Goal: Check status

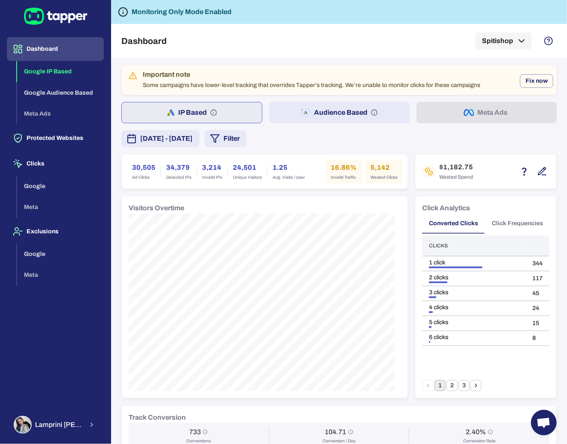
click at [432, 71] on div "Important note" at bounding box center [311, 74] width 337 height 9
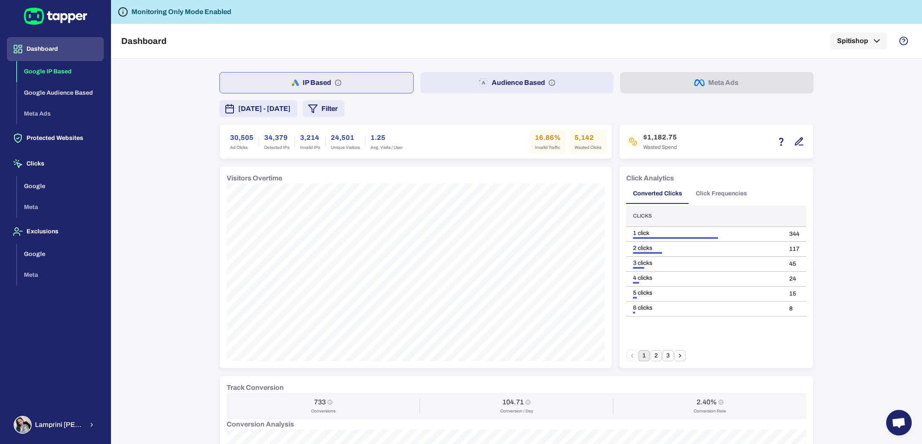
click at [259, 111] on span "[DATE] - [DATE]" at bounding box center [264, 109] width 53 height 10
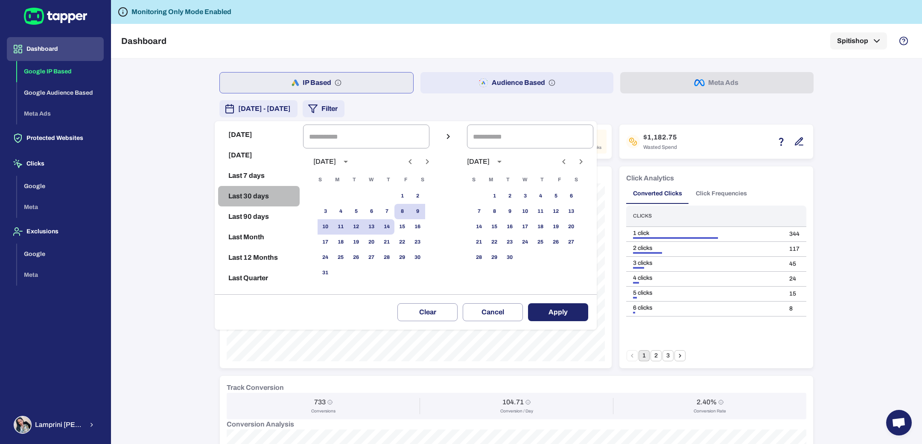
click at [252, 189] on button "Last 30 days" at bounding box center [259, 196] width 82 height 20
type input "**********"
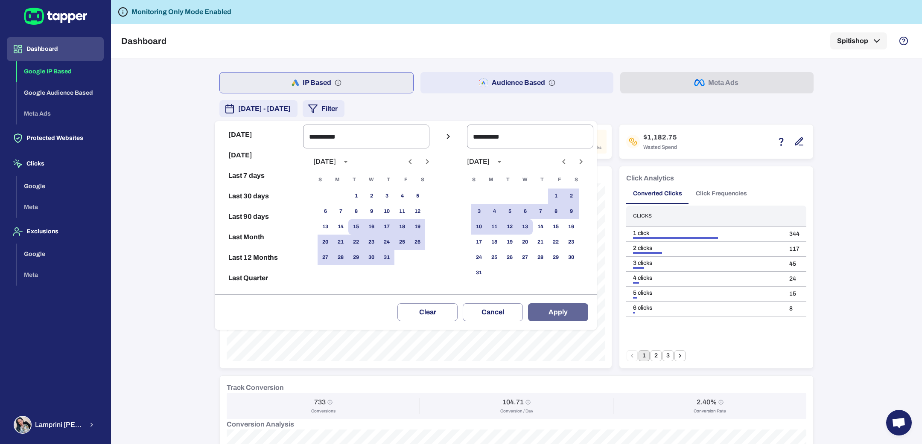
click at [584, 311] on button "Apply" at bounding box center [558, 313] width 60 height 18
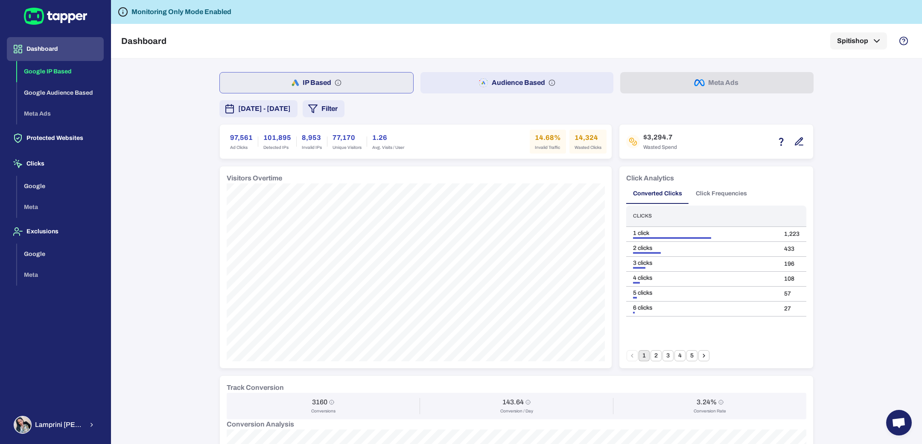
click at [452, 85] on button "Audience Based" at bounding box center [517, 82] width 193 height 21
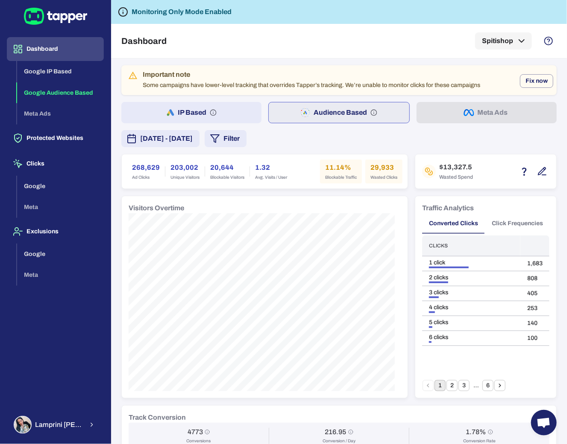
click at [526, 136] on div "[DATE] - [DATE] Filter" at bounding box center [338, 138] width 435 height 17
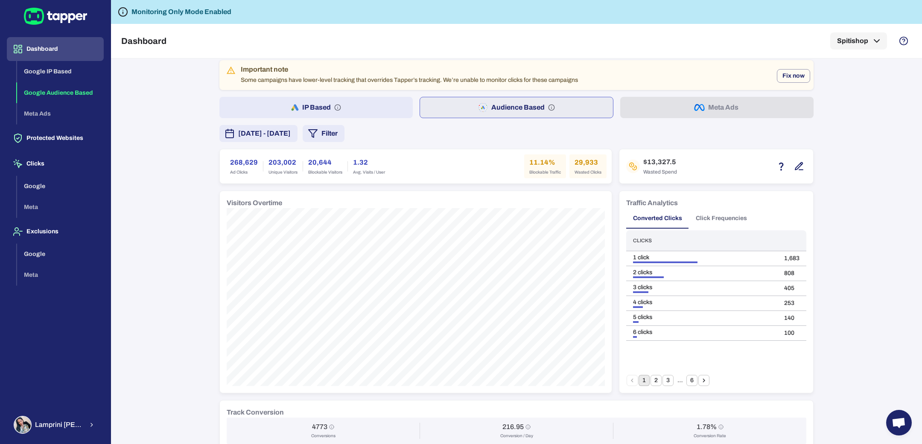
scroll to position [3, 0]
click at [295, 143] on button "[DATE] - [DATE]" at bounding box center [258, 135] width 78 height 17
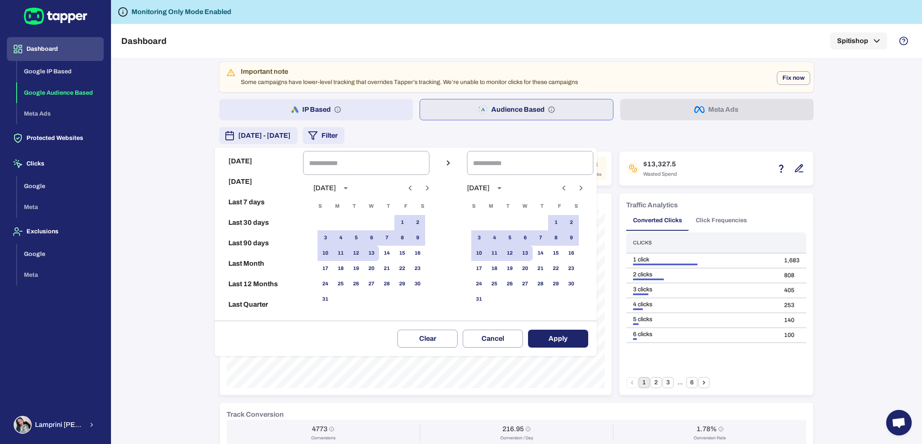
click at [412, 189] on button "Previous month" at bounding box center [410, 188] width 15 height 15
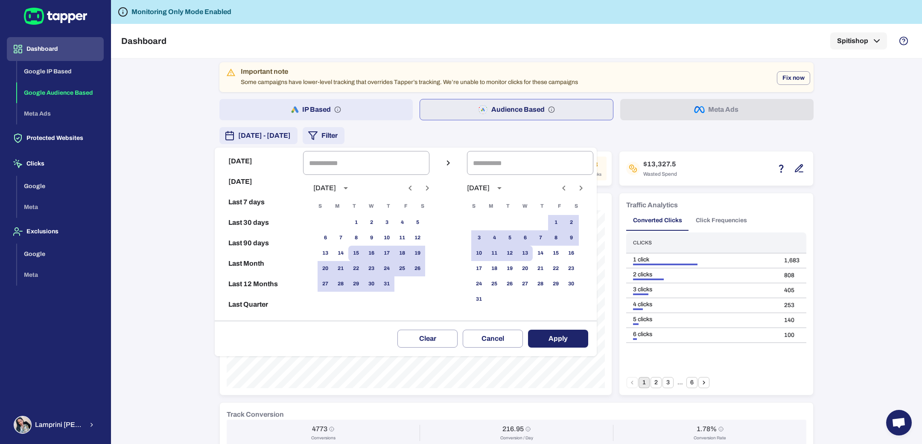
click at [412, 189] on button "Previous month" at bounding box center [410, 188] width 15 height 15
click at [432, 186] on icon "Next month" at bounding box center [427, 188] width 10 height 10
click at [348, 288] on button "28" at bounding box center [340, 284] width 15 height 15
type input "**********"
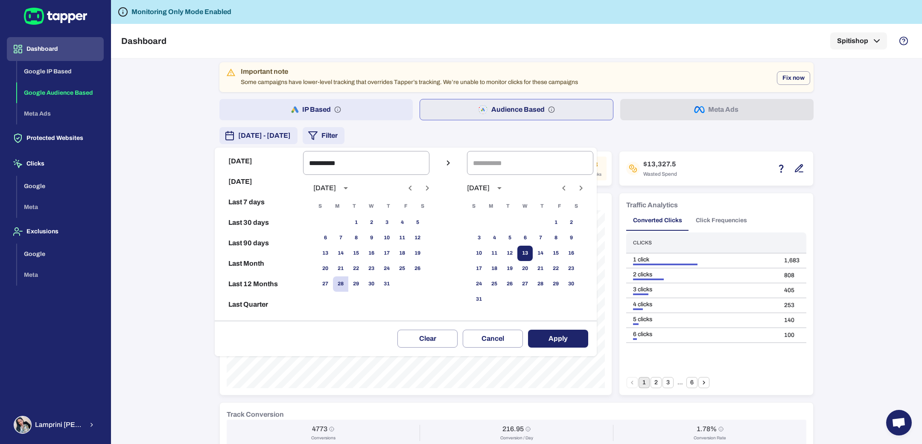
click at [533, 248] on button "13" at bounding box center [524, 253] width 15 height 15
type input "**********"
click at [564, 341] on button "Apply" at bounding box center [558, 339] width 60 height 18
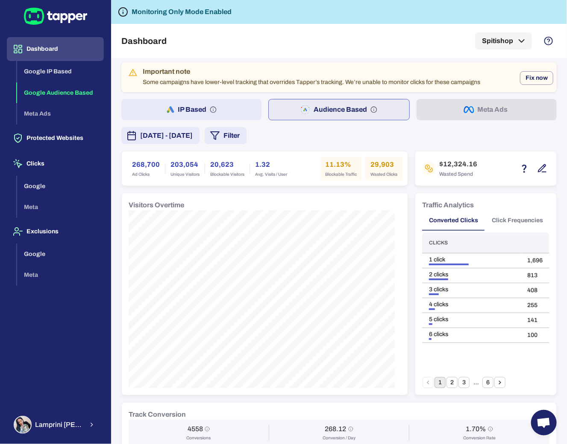
click at [484, 129] on div "[DATE] - [DATE] Filter" at bounding box center [338, 135] width 435 height 17
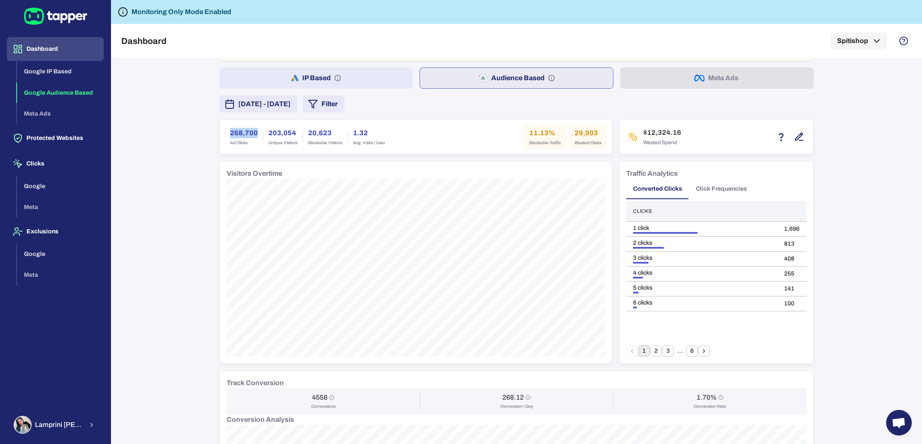
scroll to position [38, 0]
click at [147, 351] on div "Important note Some campaigns have lower-level tracking that overrides Tapper’s…" at bounding box center [516, 251] width 811 height 386
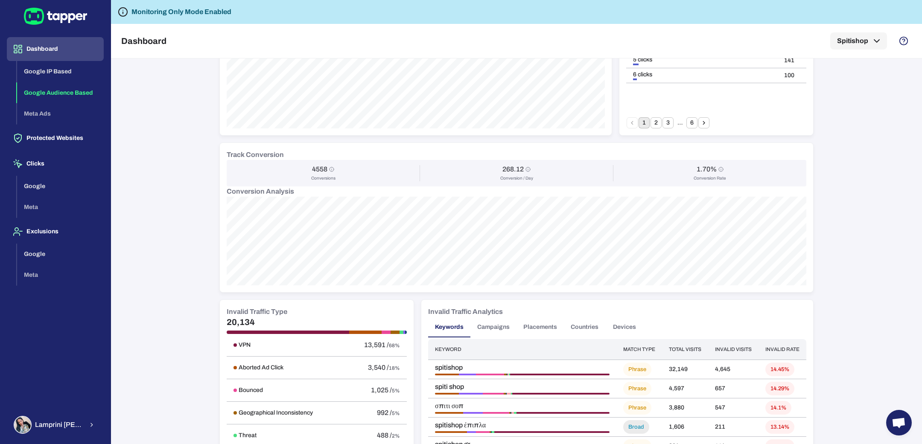
scroll to position [271, 0]
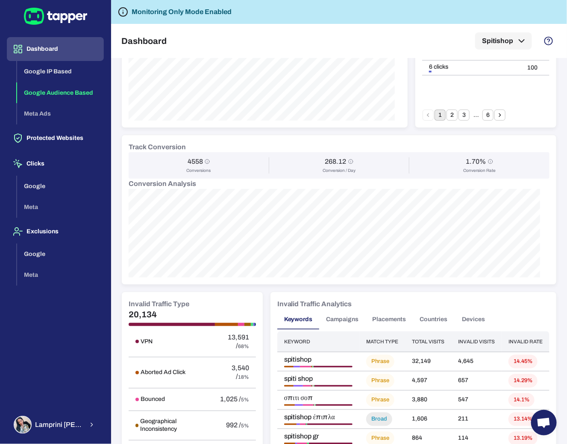
click at [244, 186] on h6 "Conversion Analysis" at bounding box center [339, 184] width 421 height 10
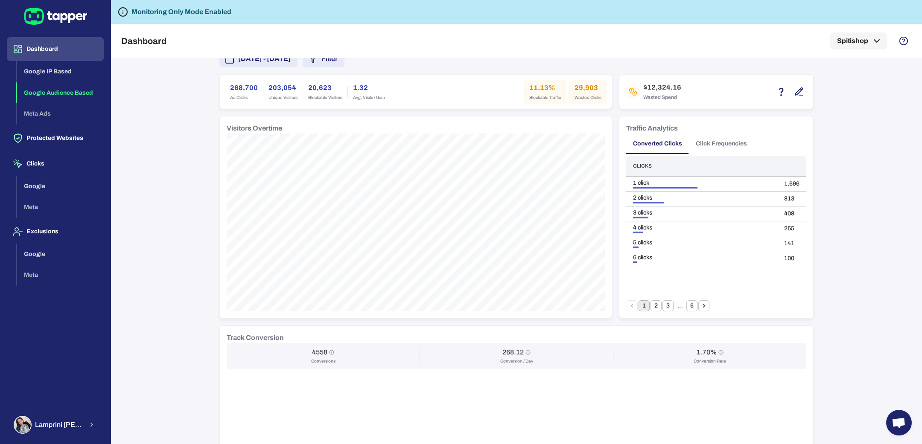
scroll to position [86, 0]
